Goal: Task Accomplishment & Management: Use online tool/utility

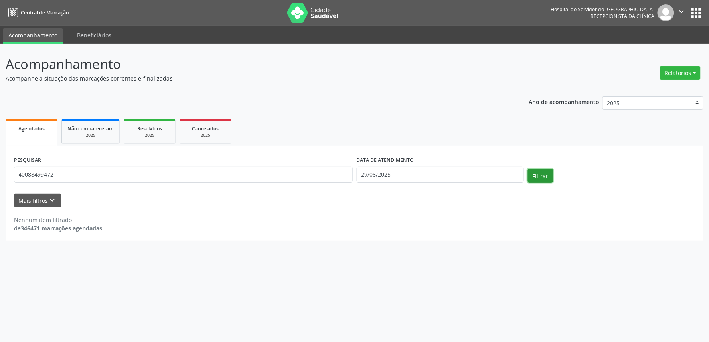
click at [542, 175] on button "Filtrar" at bounding box center [540, 176] width 25 height 14
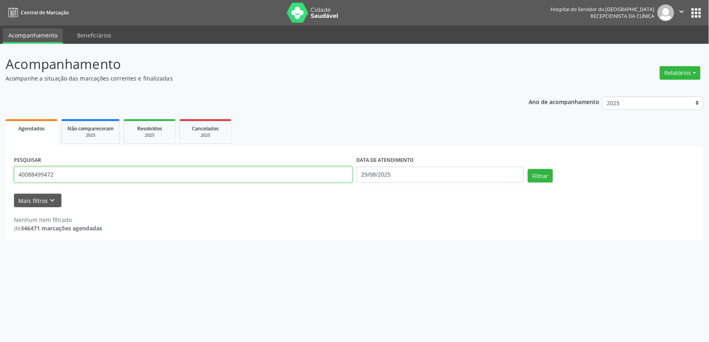
click at [87, 180] on input "40088499472" at bounding box center [183, 175] width 339 height 16
type input "4"
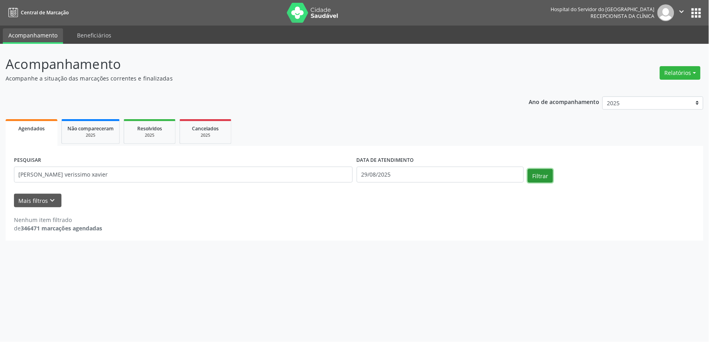
click at [536, 178] on button "Filtrar" at bounding box center [540, 176] width 25 height 14
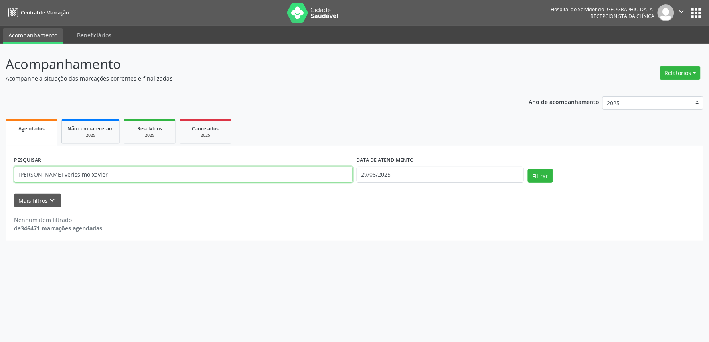
click at [150, 176] on input "[PERSON_NAME] verissimo xavier" at bounding box center [183, 175] width 339 height 16
type input "j"
click at [122, 178] on input "text" at bounding box center [183, 175] width 339 height 16
type input "40088499472"
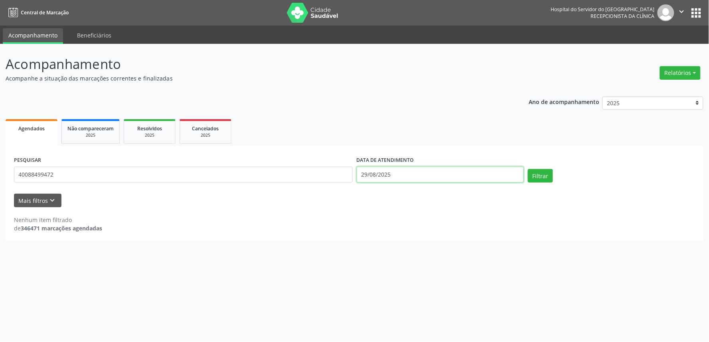
click at [424, 176] on input "29/08/2025" at bounding box center [440, 175] width 167 height 16
click at [543, 177] on button "Filtrar" at bounding box center [540, 176] width 25 height 14
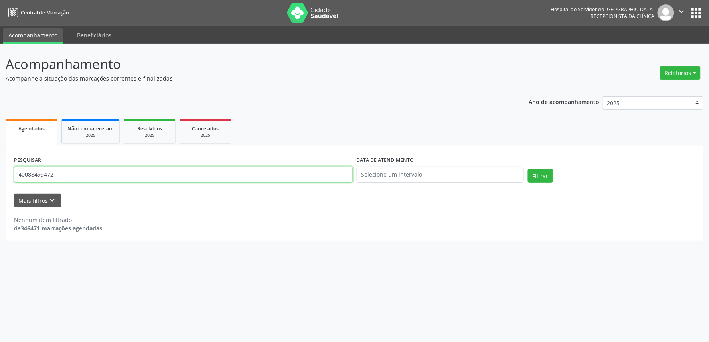
click at [56, 172] on input "40088499472" at bounding box center [183, 175] width 339 height 16
type input "4"
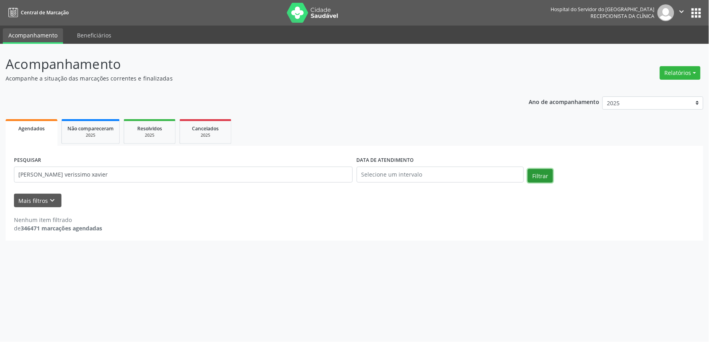
click at [537, 176] on button "Filtrar" at bounding box center [540, 176] width 25 height 14
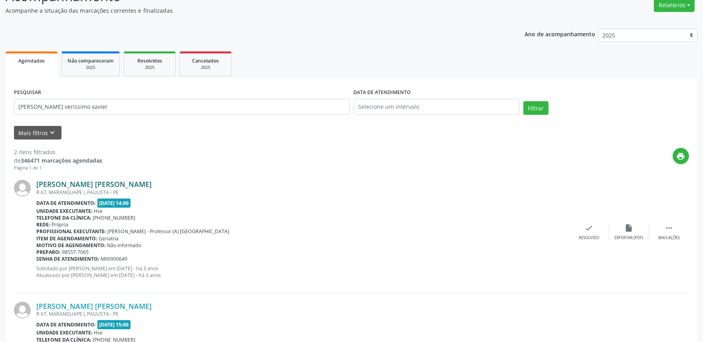
scroll to position [21, 0]
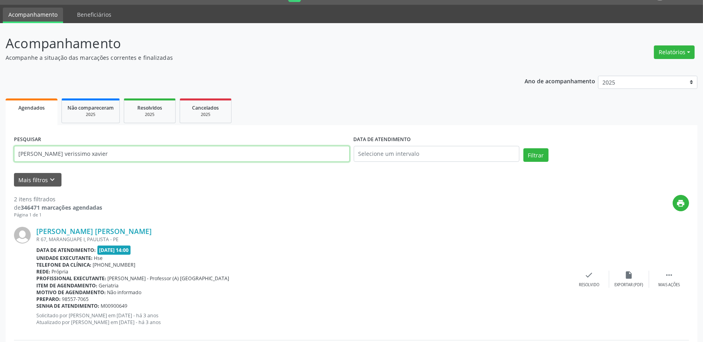
click at [120, 153] on input "[PERSON_NAME] verissimo xavier" at bounding box center [182, 154] width 336 height 16
type input "j"
type input "a"
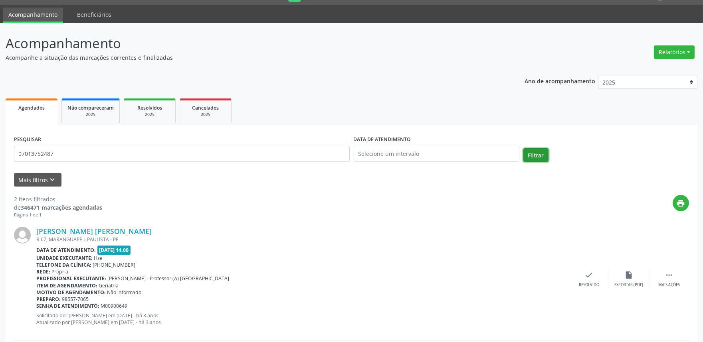
click at [539, 152] on button "Filtrar" at bounding box center [535, 155] width 25 height 14
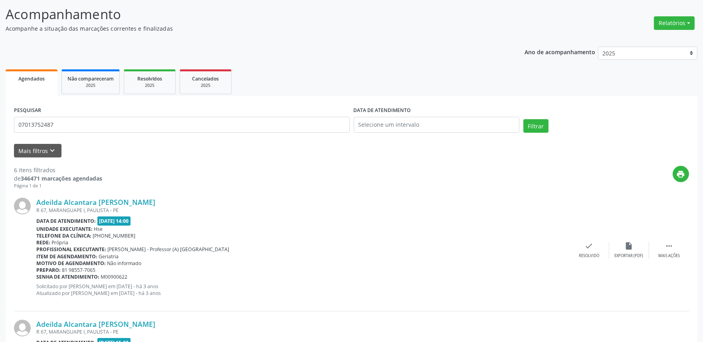
scroll to position [6, 0]
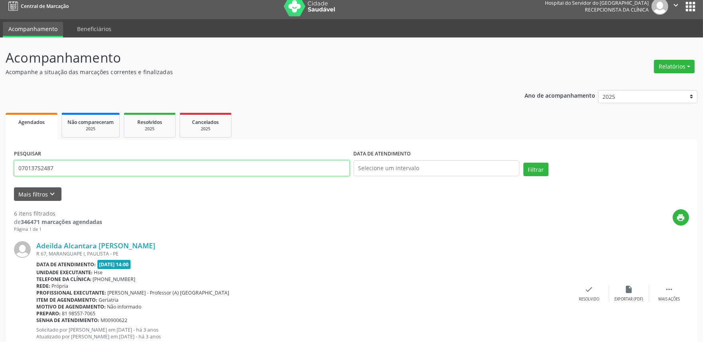
click at [78, 168] on input "07013752487" at bounding box center [182, 168] width 336 height 16
type input "0"
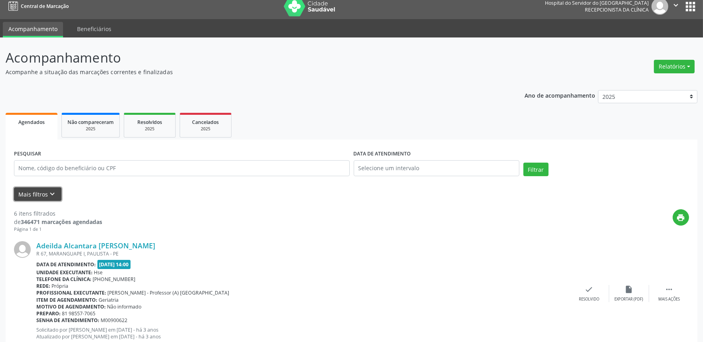
click at [43, 196] on button "Mais filtros keyboard_arrow_down" at bounding box center [37, 195] width 47 height 14
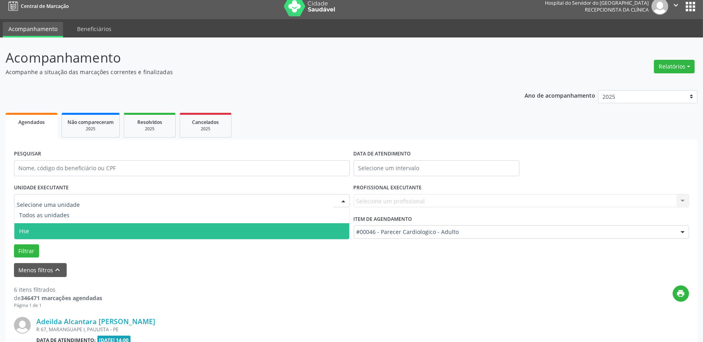
click at [36, 229] on span "Hse" at bounding box center [181, 232] width 335 height 16
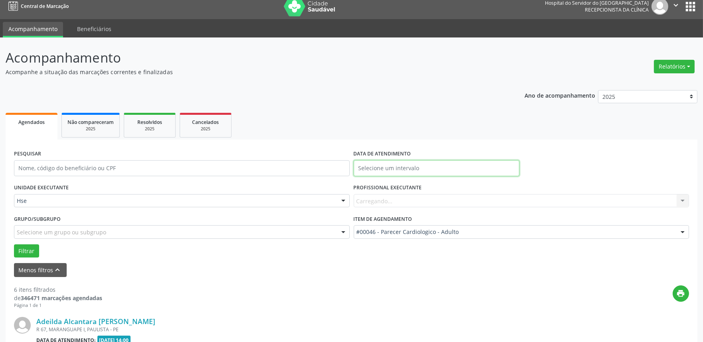
click at [440, 162] on input "text" at bounding box center [437, 168] width 166 height 16
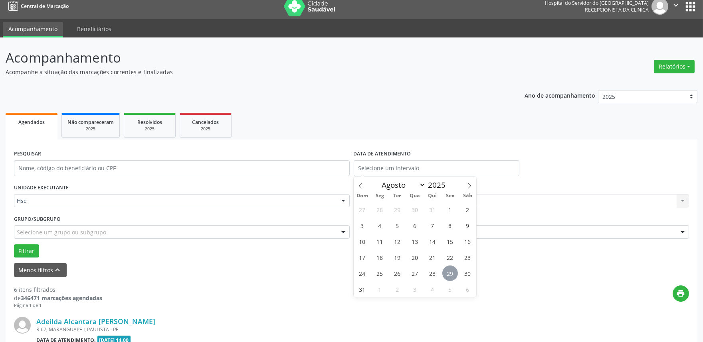
click at [450, 278] on span "29" at bounding box center [450, 274] width 16 height 16
type input "29/08/2025"
click at [450, 278] on span "29" at bounding box center [450, 274] width 16 height 16
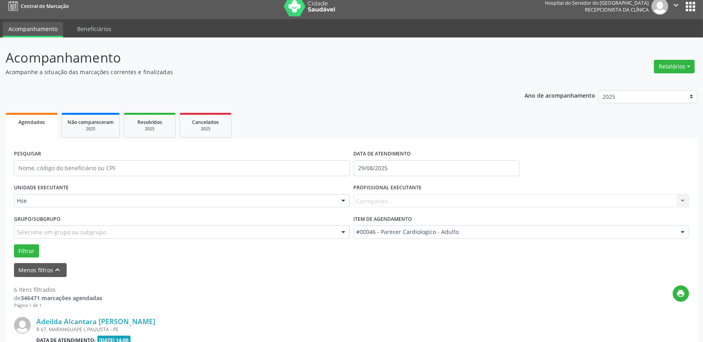
click at [429, 202] on div "Carregando... Todos os profissionais [PERSON_NAME] Interaminense Junior [PERSON…" at bounding box center [522, 201] width 336 height 14
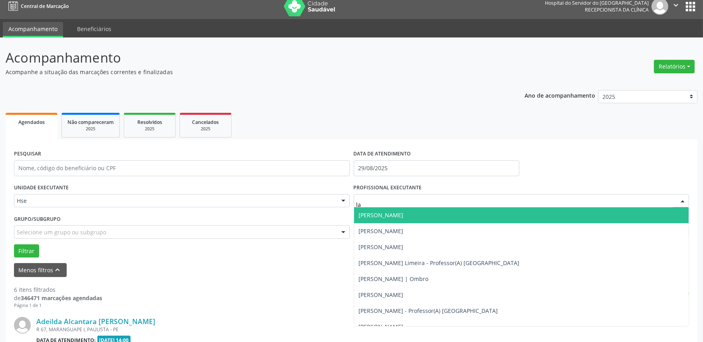
type input "l"
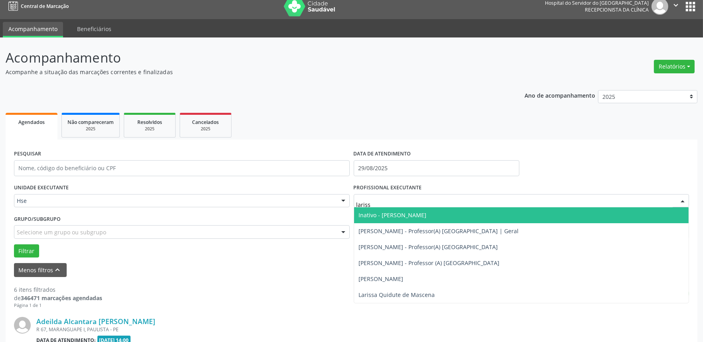
type input "larissa"
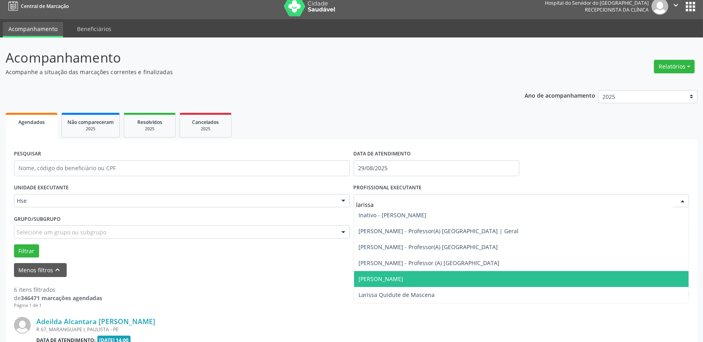
click at [404, 278] on span "[PERSON_NAME]" at bounding box center [381, 279] width 45 height 8
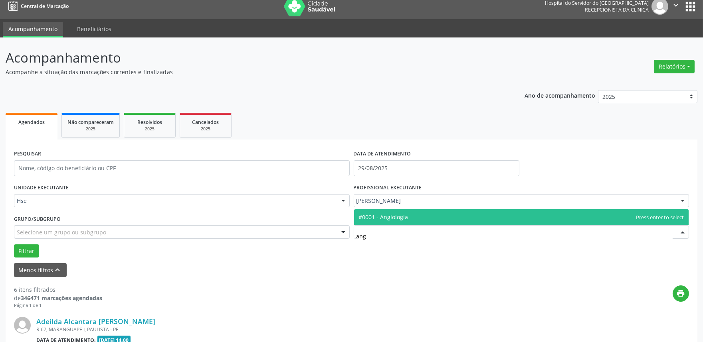
type input "angi"
click at [468, 222] on span "#0001 - Angiologia" at bounding box center [521, 218] width 335 height 16
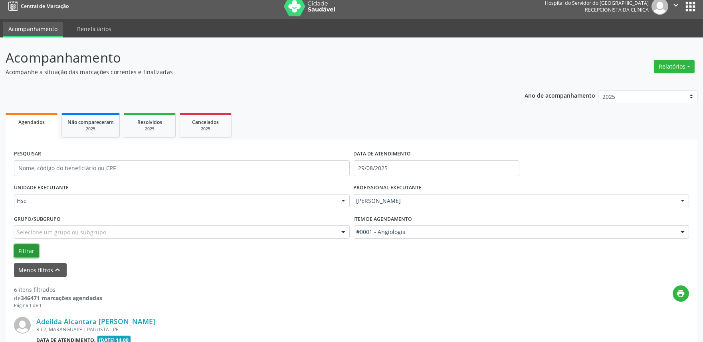
click at [27, 249] on button "Filtrar" at bounding box center [26, 252] width 25 height 14
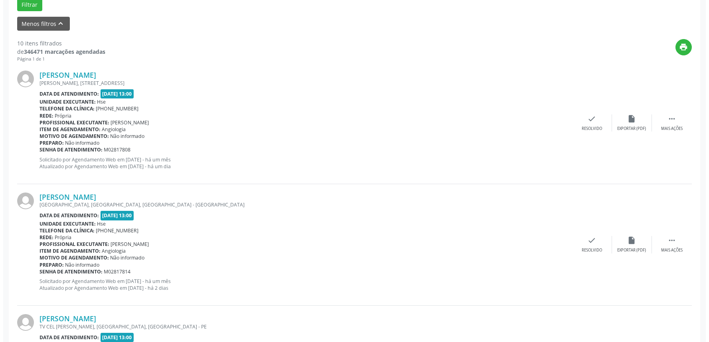
scroll to position [273, 0]
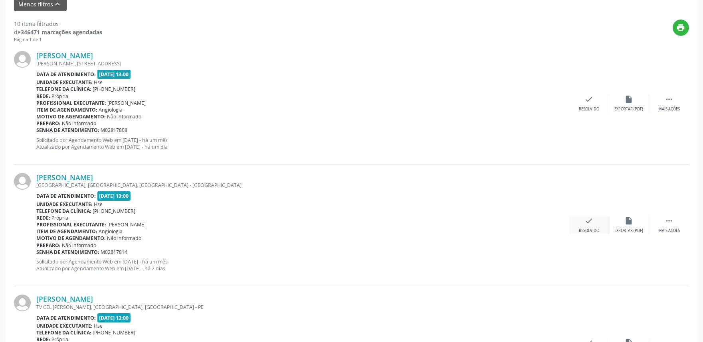
click at [592, 224] on icon "check" at bounding box center [589, 221] width 9 height 9
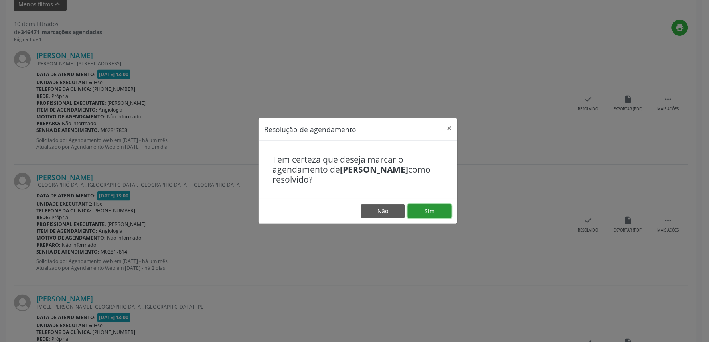
click at [441, 208] on button "Sim" at bounding box center [430, 212] width 44 height 14
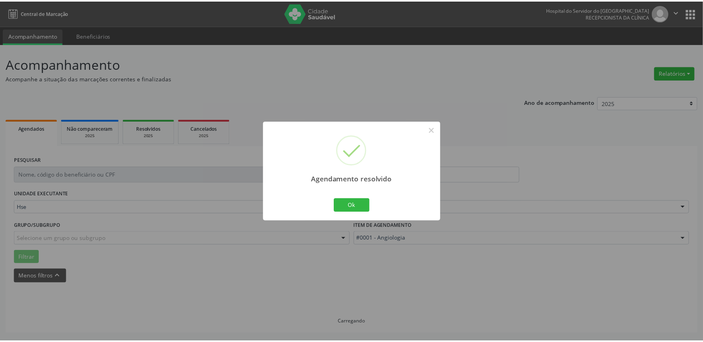
scroll to position [0, 0]
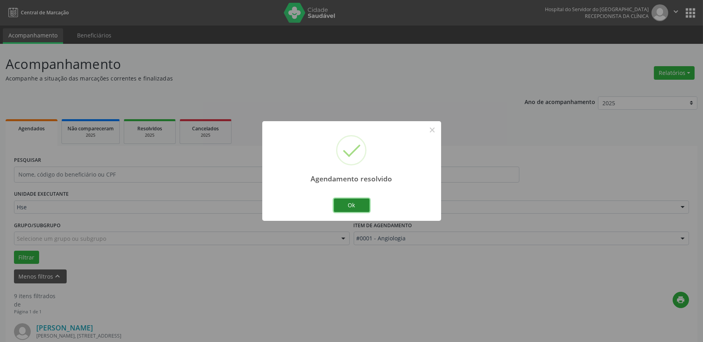
click at [358, 208] on button "Ok" at bounding box center [352, 206] width 36 height 14
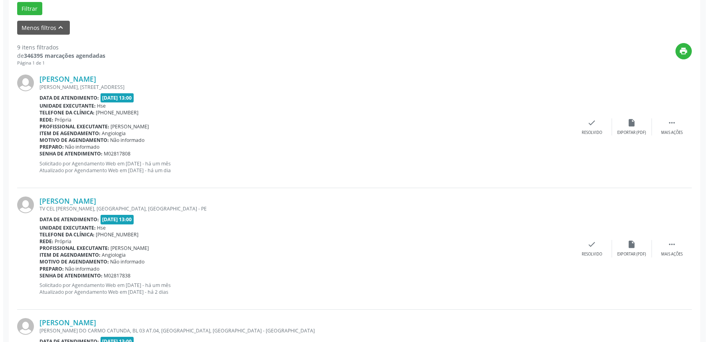
scroll to position [310, 0]
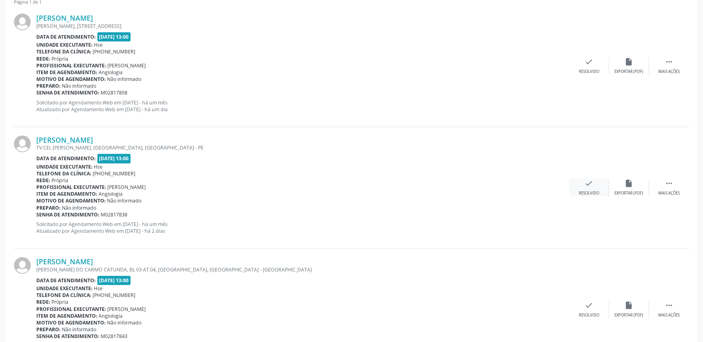
click at [589, 190] on div "check Resolvido" at bounding box center [589, 187] width 40 height 17
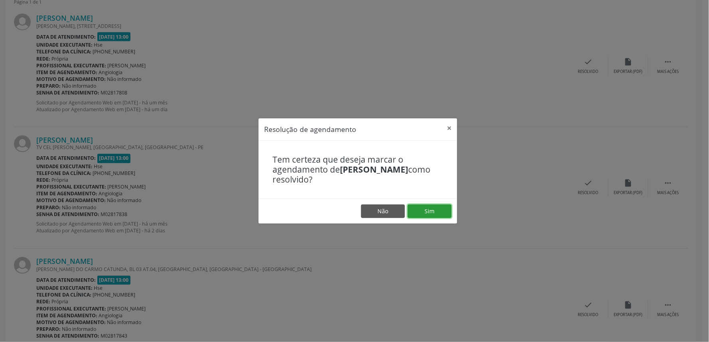
click at [425, 215] on button "Sim" at bounding box center [430, 212] width 44 height 14
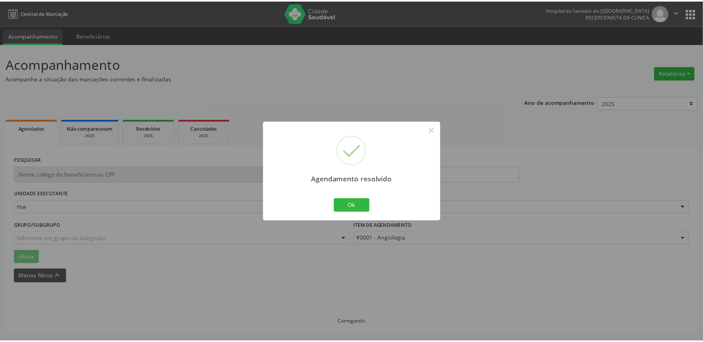
scroll to position [0, 0]
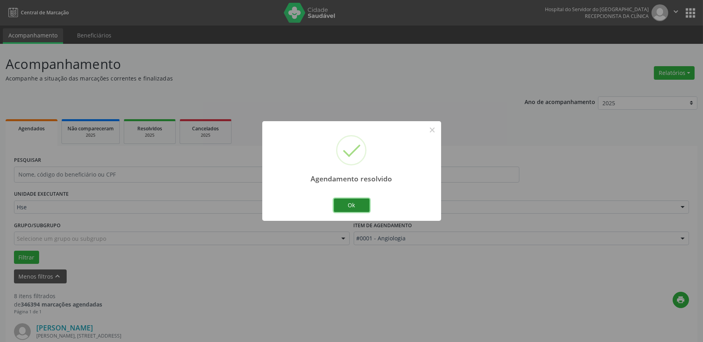
click at [349, 205] on button "Ok" at bounding box center [352, 206] width 36 height 14
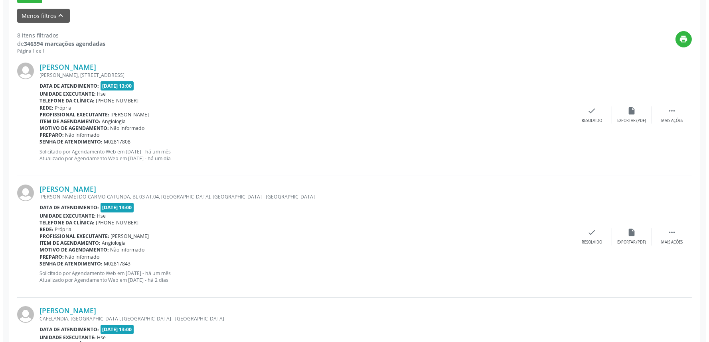
scroll to position [266, 0]
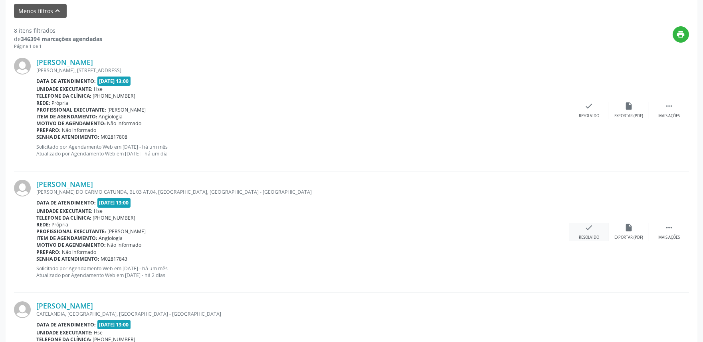
click at [586, 231] on icon "check" at bounding box center [589, 228] width 9 height 9
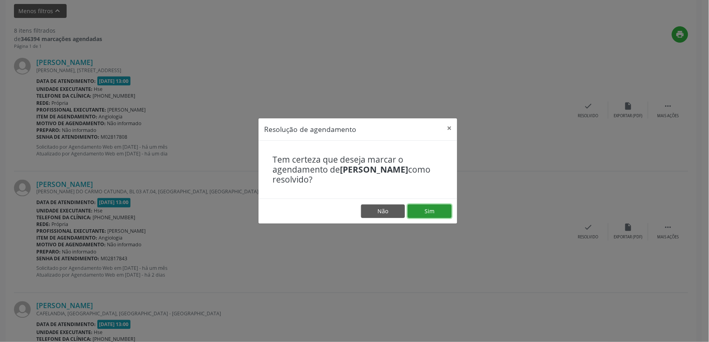
click at [431, 212] on button "Sim" at bounding box center [430, 212] width 44 height 14
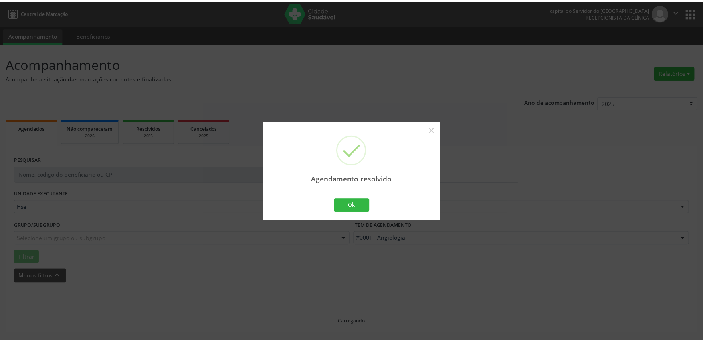
scroll to position [0, 0]
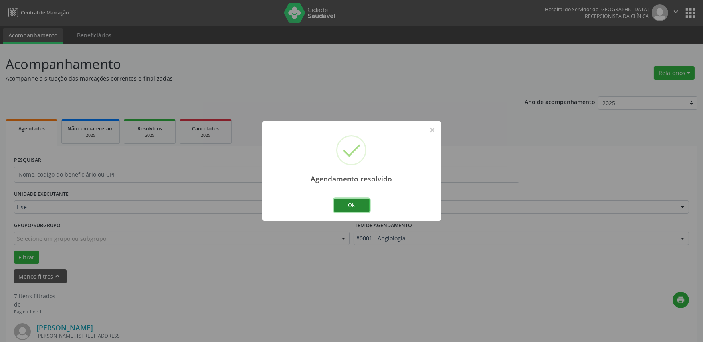
click at [354, 209] on button "Ok" at bounding box center [352, 206] width 36 height 14
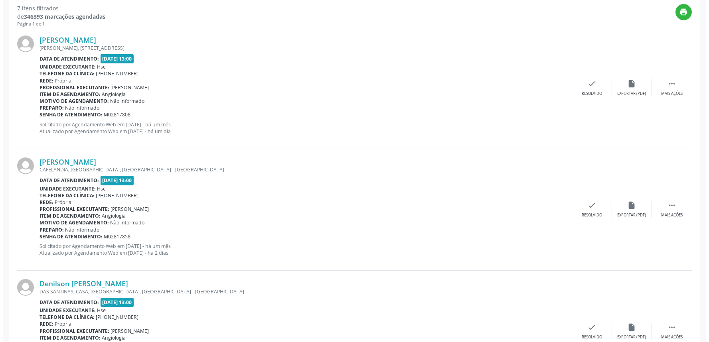
scroll to position [310, 0]
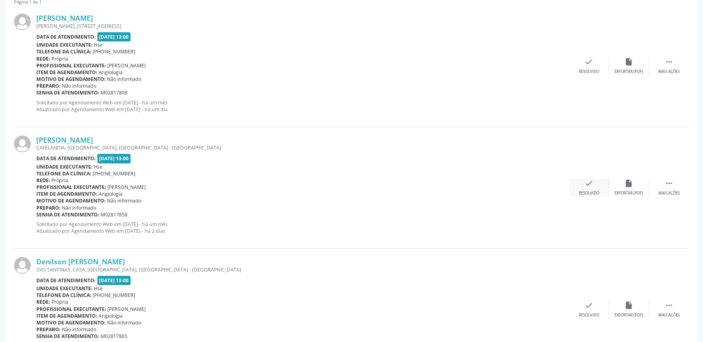
click at [585, 189] on div "check Resolvido" at bounding box center [589, 187] width 40 height 17
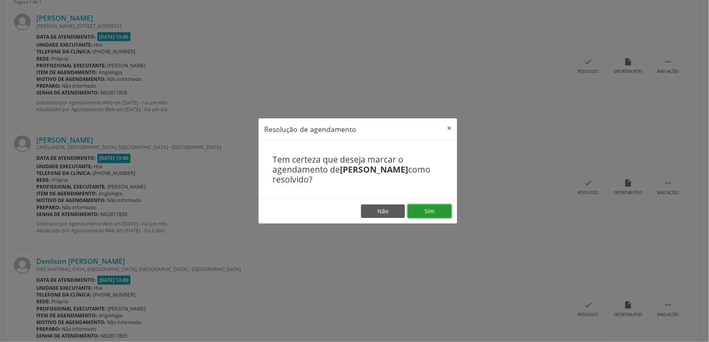
click at [424, 207] on button "Sim" at bounding box center [430, 212] width 44 height 14
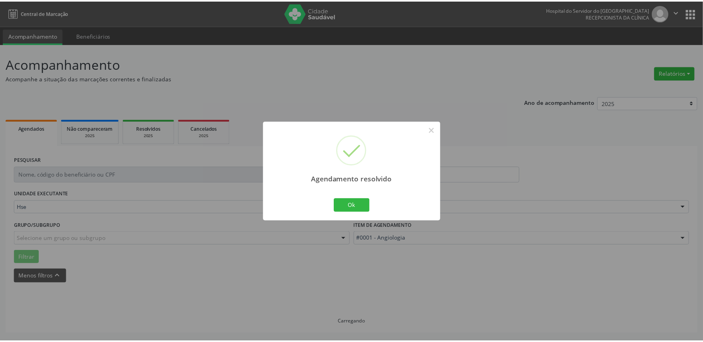
scroll to position [0, 0]
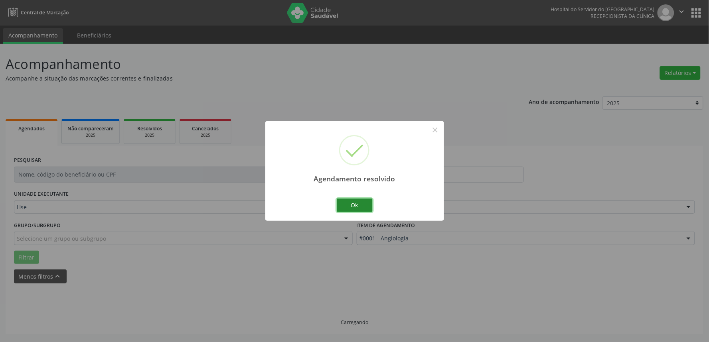
click at [356, 205] on button "Ok" at bounding box center [355, 206] width 36 height 14
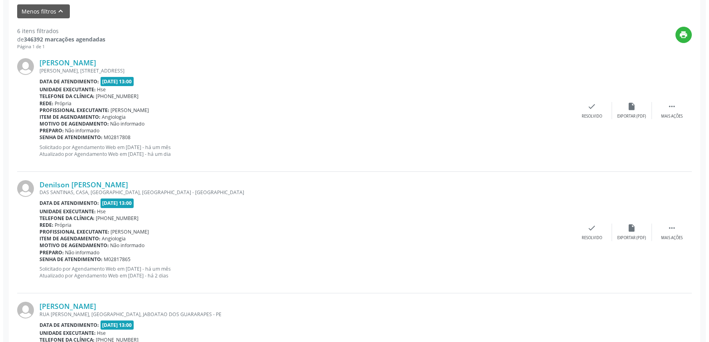
scroll to position [266, 0]
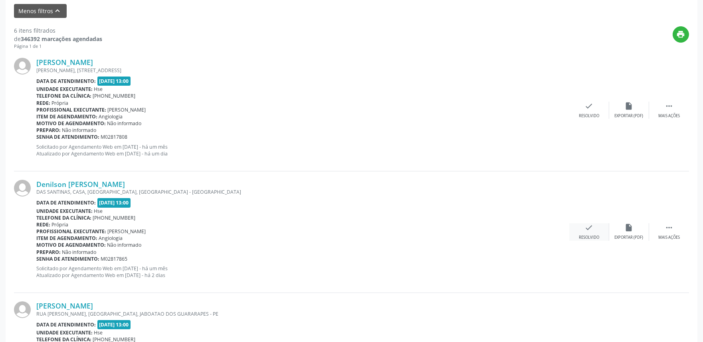
click at [588, 228] on icon "check" at bounding box center [589, 228] width 9 height 9
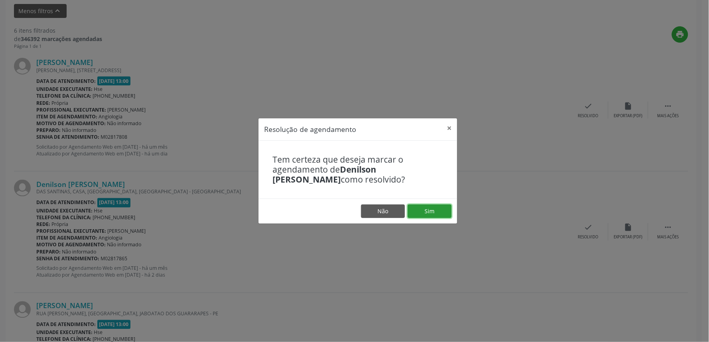
click at [432, 212] on button "Sim" at bounding box center [430, 212] width 44 height 14
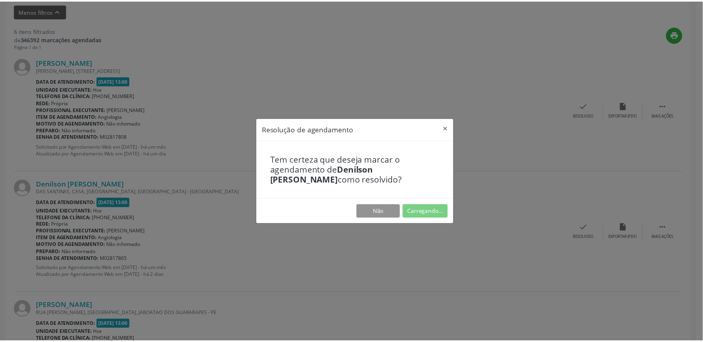
scroll to position [0, 0]
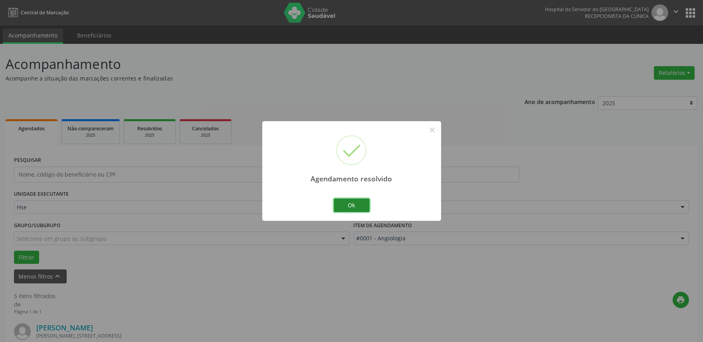
click at [355, 204] on button "Ok" at bounding box center [352, 206] width 36 height 14
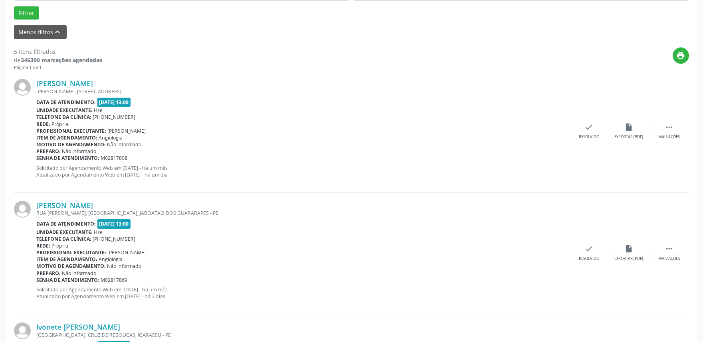
scroll to position [310, 0]
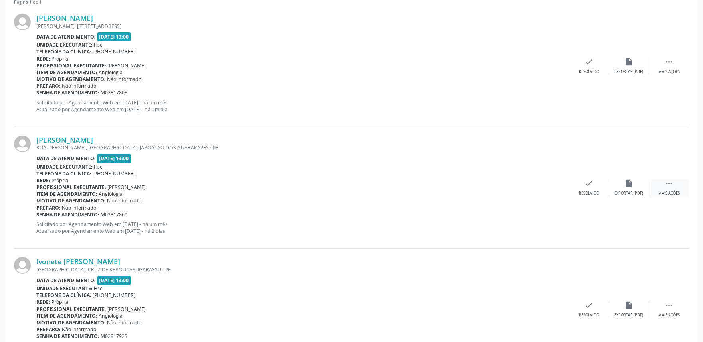
click at [668, 185] on icon "" at bounding box center [669, 183] width 9 height 9
click at [627, 188] on div "alarm_off Não compareceu" at bounding box center [629, 187] width 40 height 17
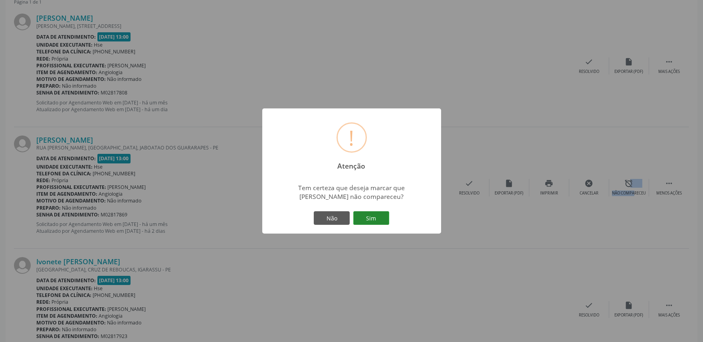
click at [376, 216] on button "Sim" at bounding box center [371, 219] width 36 height 14
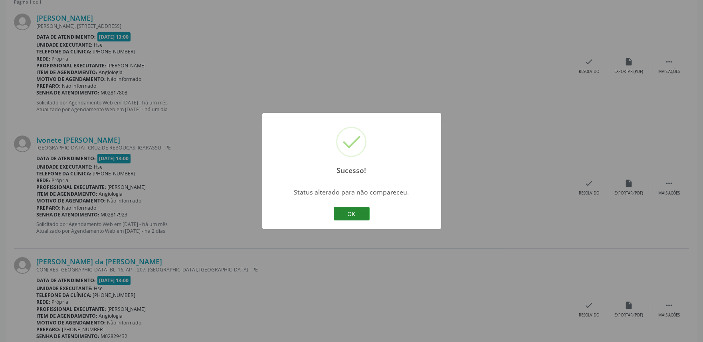
click at [339, 213] on button "OK" at bounding box center [352, 214] width 36 height 14
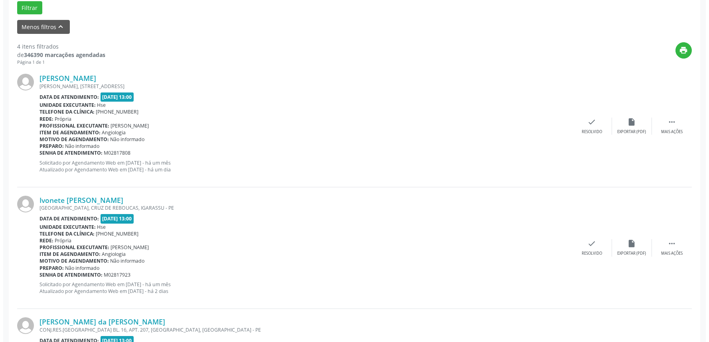
scroll to position [266, 0]
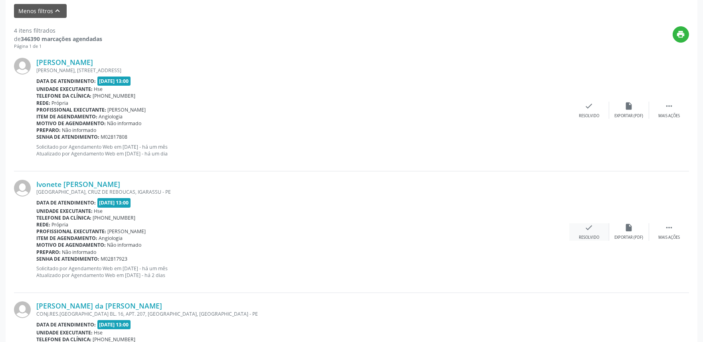
click at [584, 235] on div "Resolvido" at bounding box center [589, 238] width 20 height 6
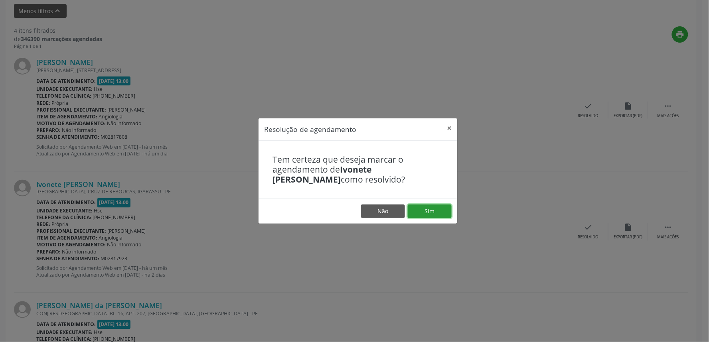
click at [418, 212] on button "Sim" at bounding box center [430, 212] width 44 height 14
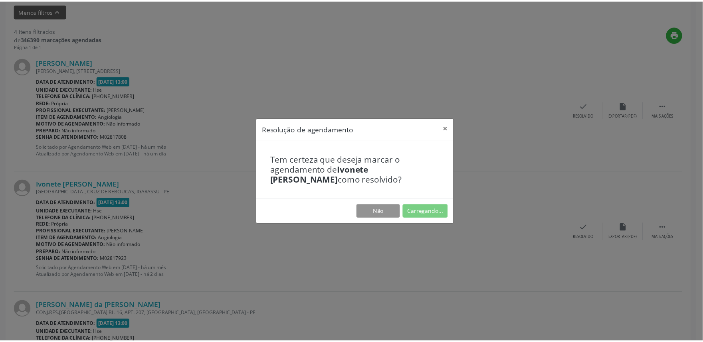
scroll to position [0, 0]
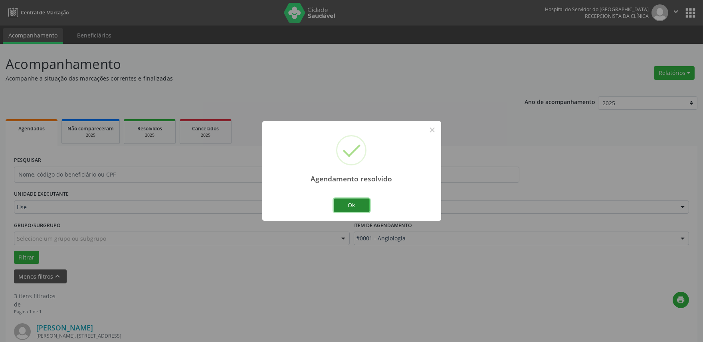
click at [361, 203] on button "Ok" at bounding box center [352, 206] width 36 height 14
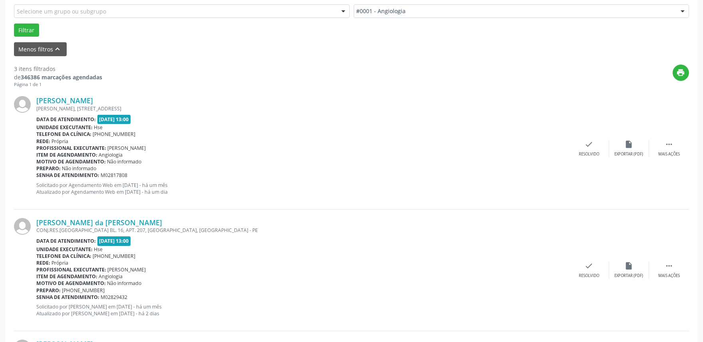
scroll to position [310, 0]
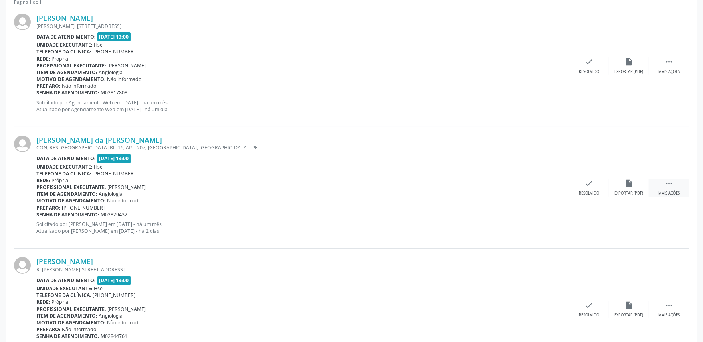
click at [673, 184] on icon "" at bounding box center [669, 183] width 9 height 9
click at [626, 191] on div "Não compareceu" at bounding box center [629, 194] width 34 height 6
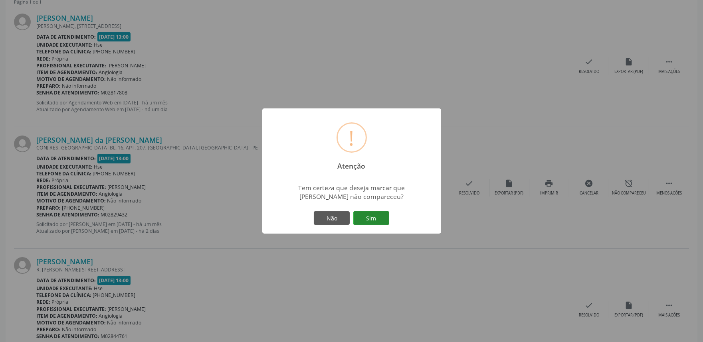
click at [364, 217] on button "Sim" at bounding box center [371, 219] width 36 height 14
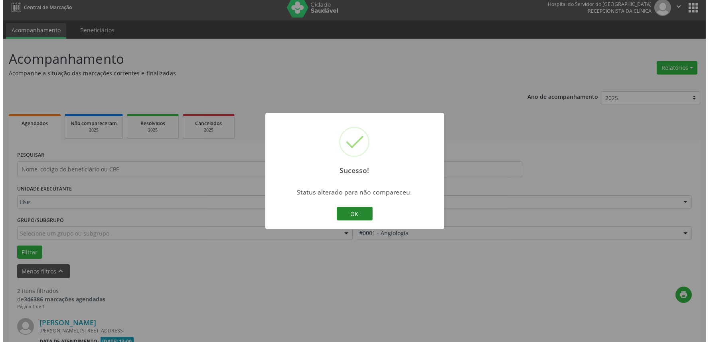
scroll to position [229, 0]
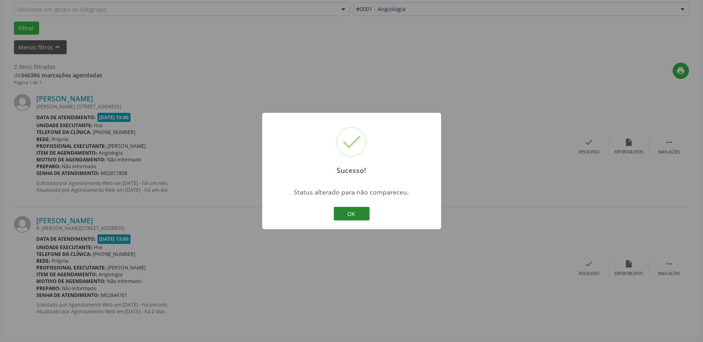
click at [349, 209] on button "OK" at bounding box center [352, 214] width 36 height 14
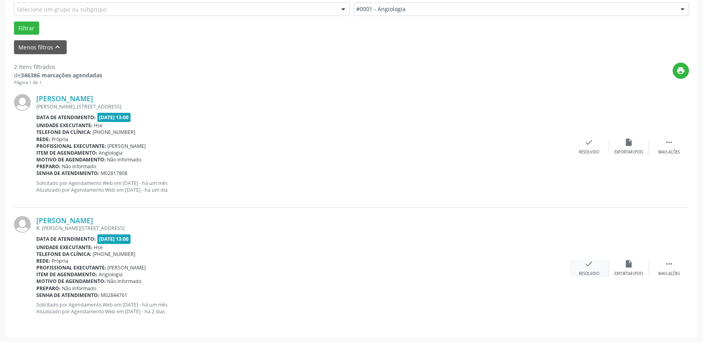
click at [592, 270] on div "check Resolvido" at bounding box center [589, 268] width 40 height 17
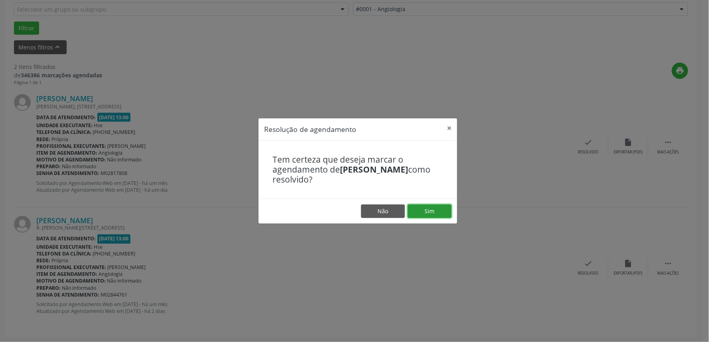
click at [431, 213] on button "Sim" at bounding box center [430, 212] width 44 height 14
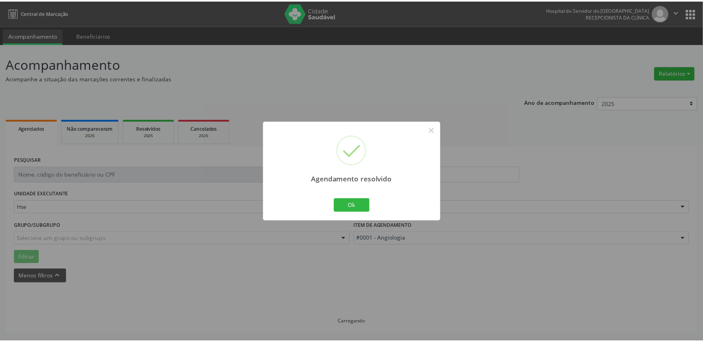
scroll to position [0, 0]
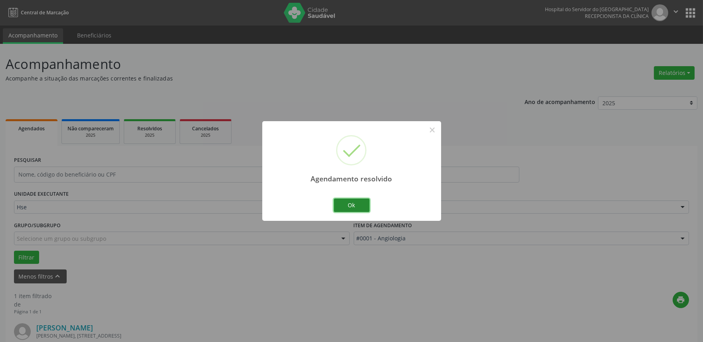
click at [360, 204] on button "Ok" at bounding box center [352, 206] width 36 height 14
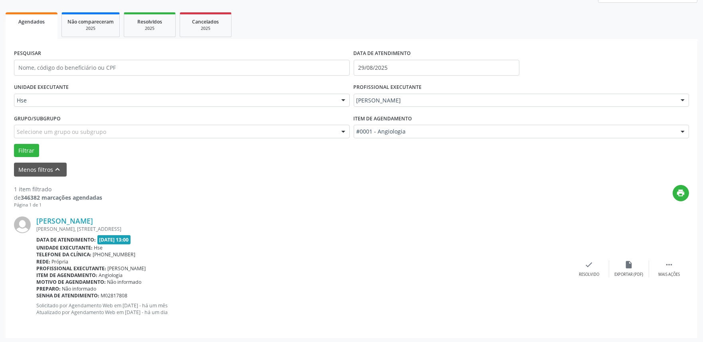
scroll to position [108, 0]
click at [669, 268] on icon "" at bounding box center [669, 264] width 9 height 9
click at [625, 267] on icon "alarm_off" at bounding box center [629, 264] width 9 height 9
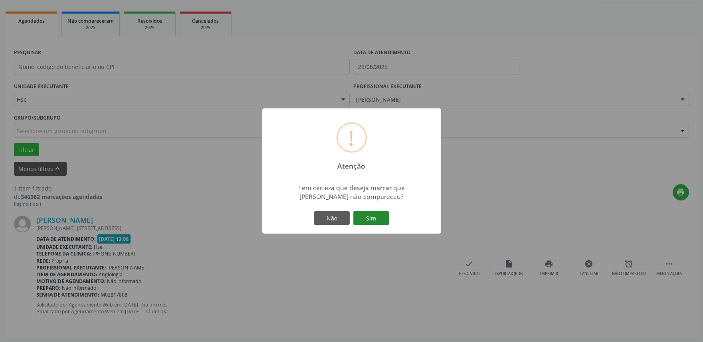
click at [365, 222] on button "Sim" at bounding box center [371, 219] width 36 height 14
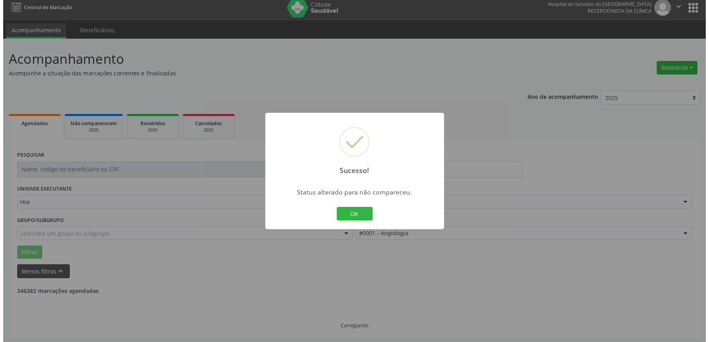
scroll to position [0, 0]
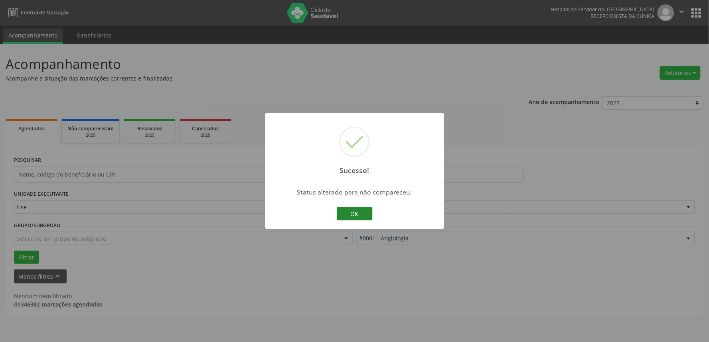
click at [362, 214] on button "OK" at bounding box center [355, 214] width 36 height 14
